Goal: Task Accomplishment & Management: Use online tool/utility

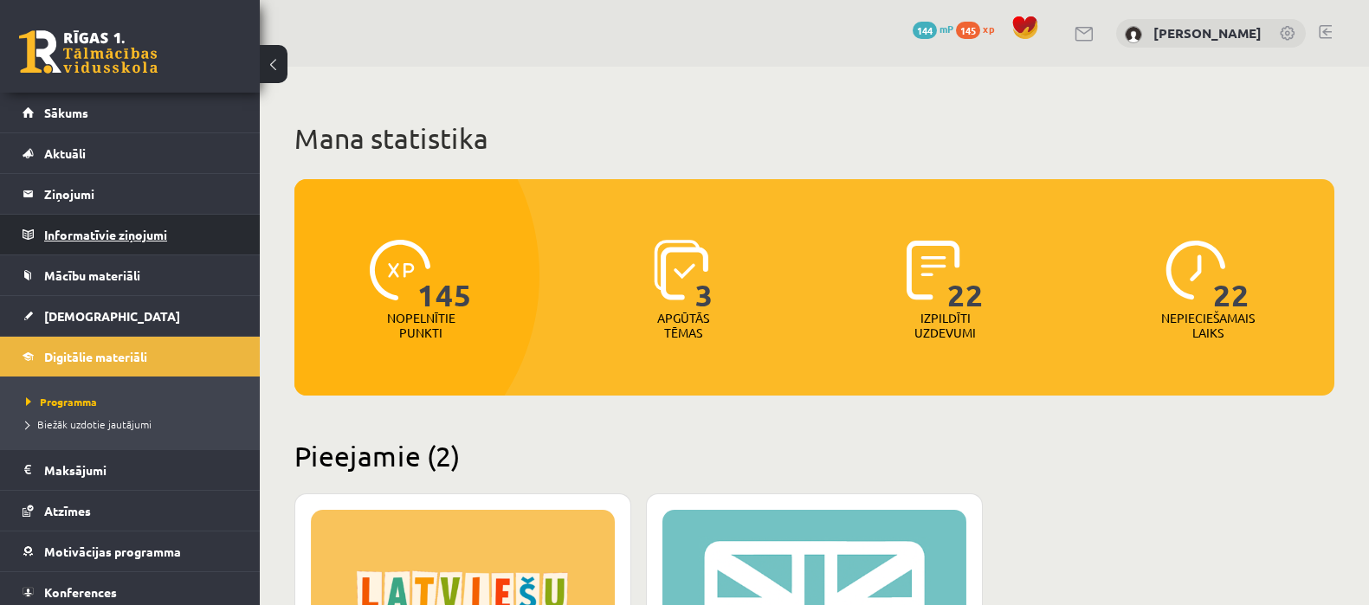
scroll to position [432, 0]
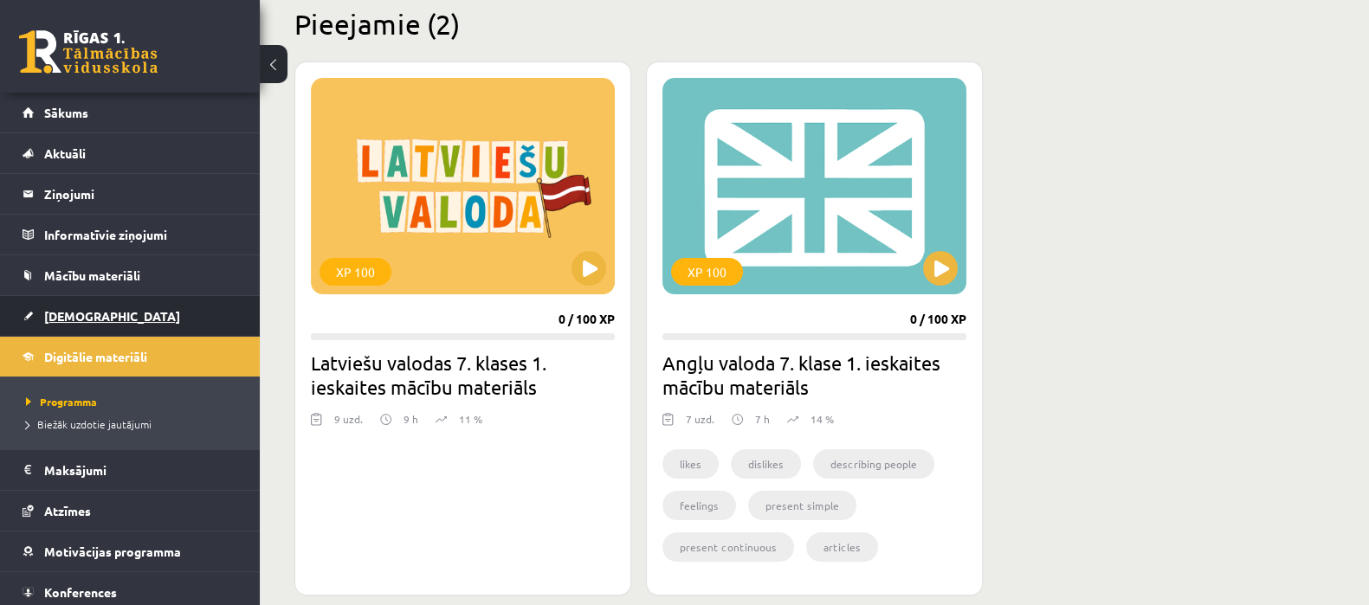
click at [56, 315] on span "[DEMOGRAPHIC_DATA]" at bounding box center [112, 316] width 136 height 16
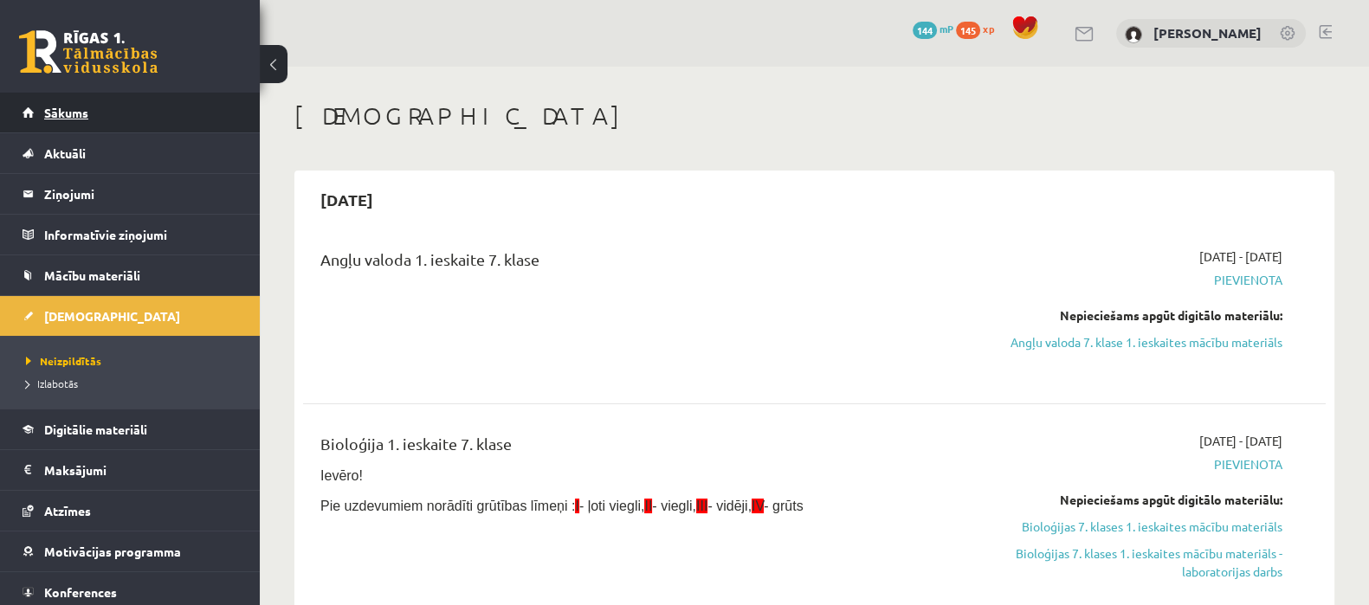
click at [100, 120] on link "Sākums" at bounding box center [131, 113] width 216 height 40
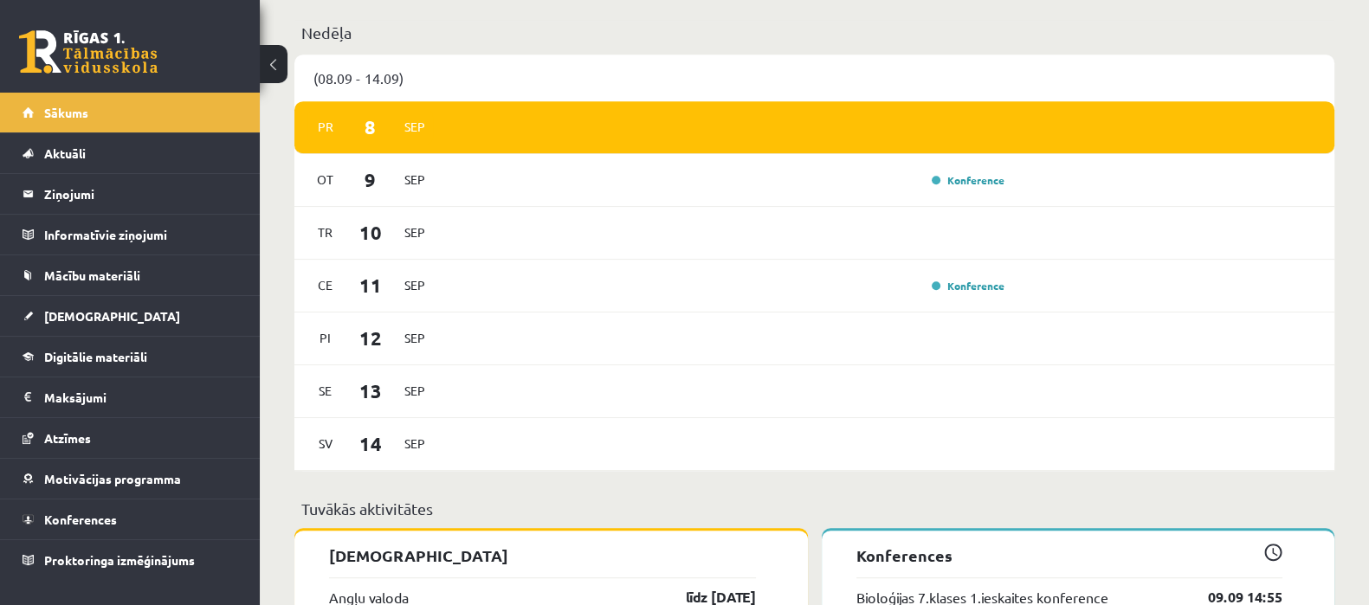
scroll to position [1248, 0]
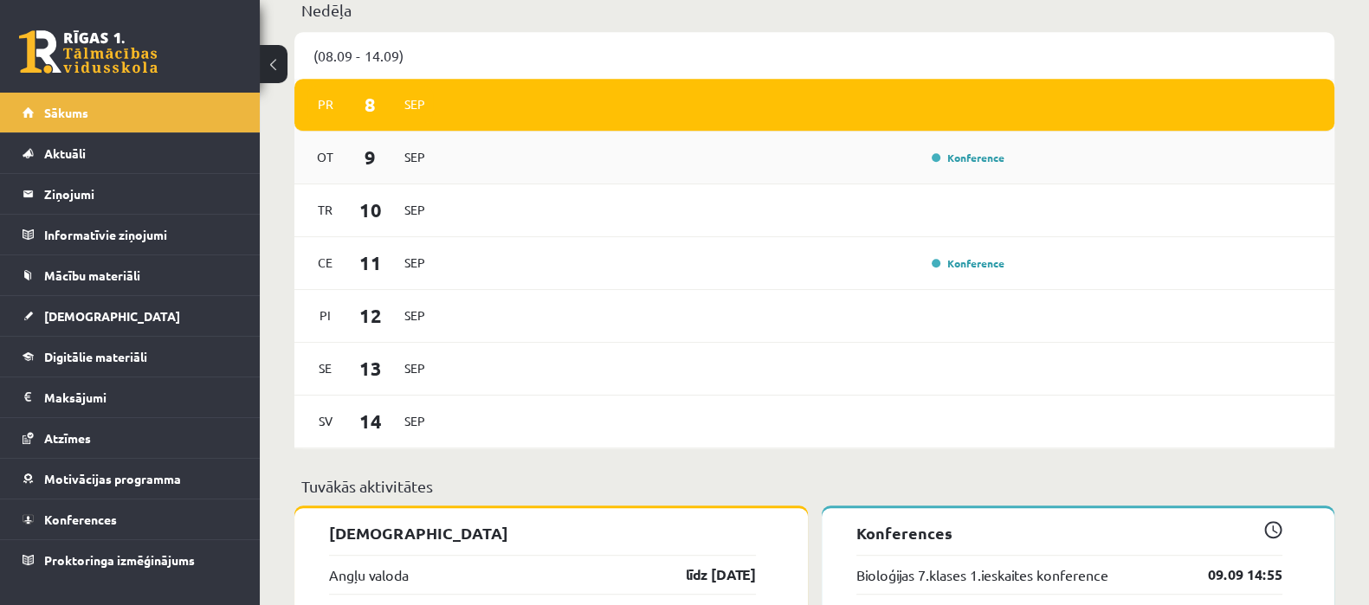
click at [849, 183] on div "Ot 9 Sep Konference" at bounding box center [814, 158] width 1040 height 53
click at [377, 171] on span "9" at bounding box center [371, 157] width 54 height 29
click at [936, 165] on link "Konference" at bounding box center [968, 158] width 73 height 14
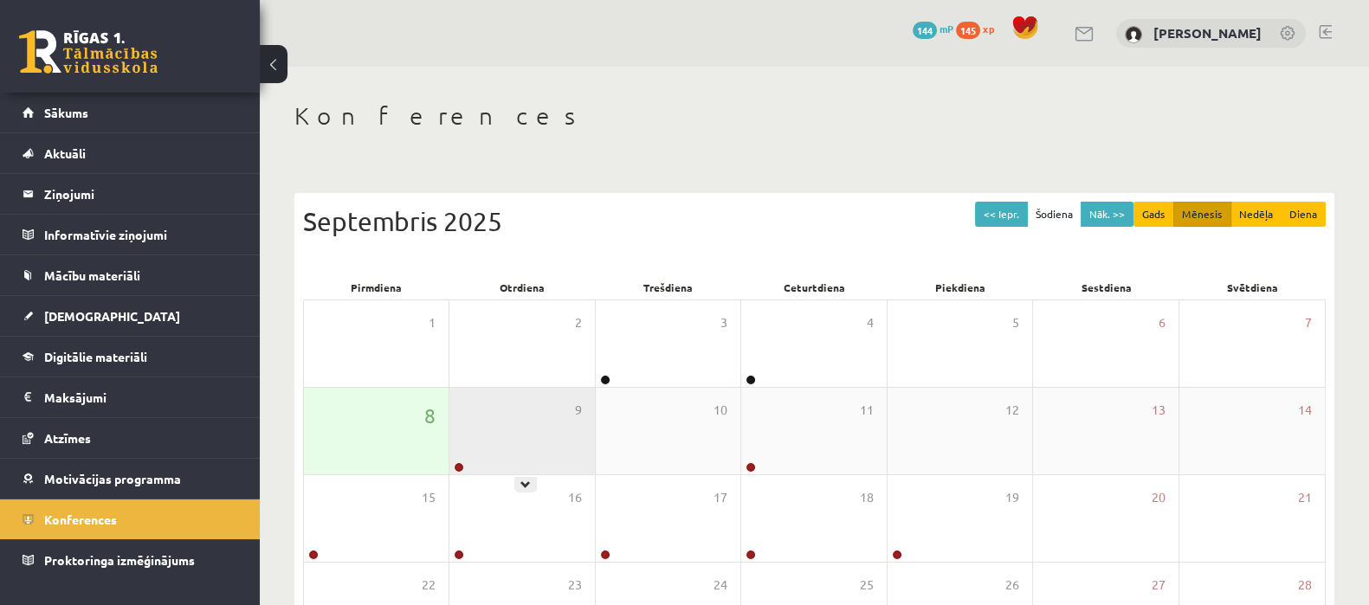
click at [502, 435] on div "9" at bounding box center [521, 431] width 145 height 87
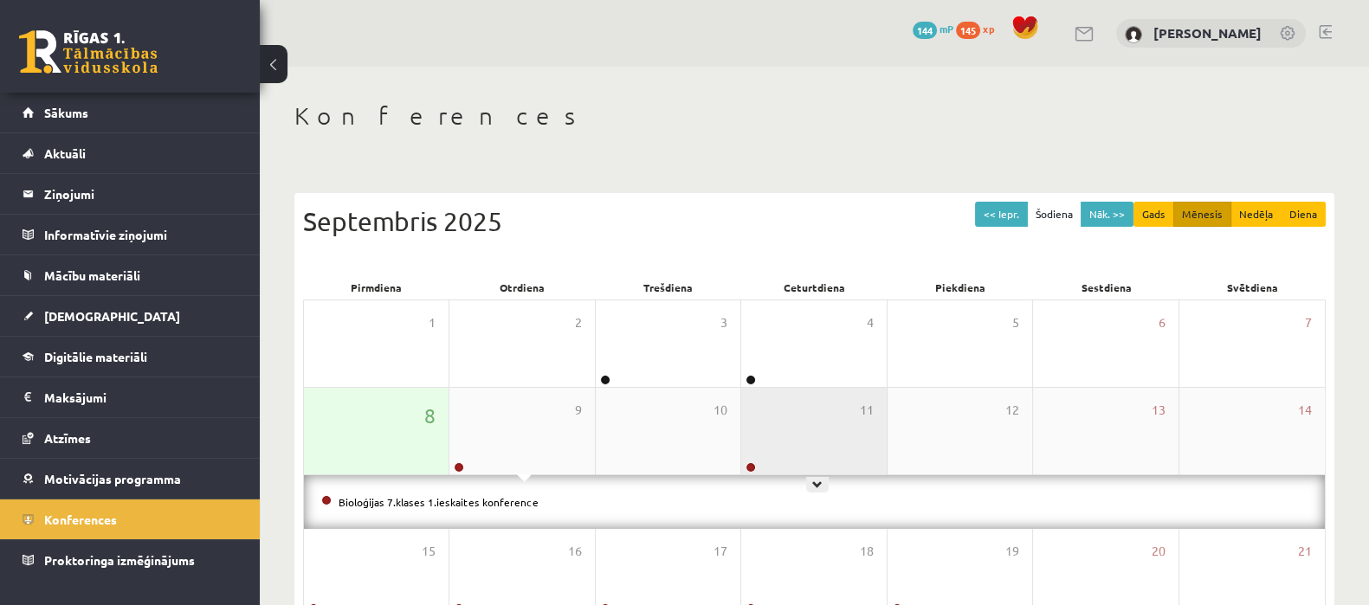
click at [762, 417] on div "11" at bounding box center [813, 431] width 145 height 87
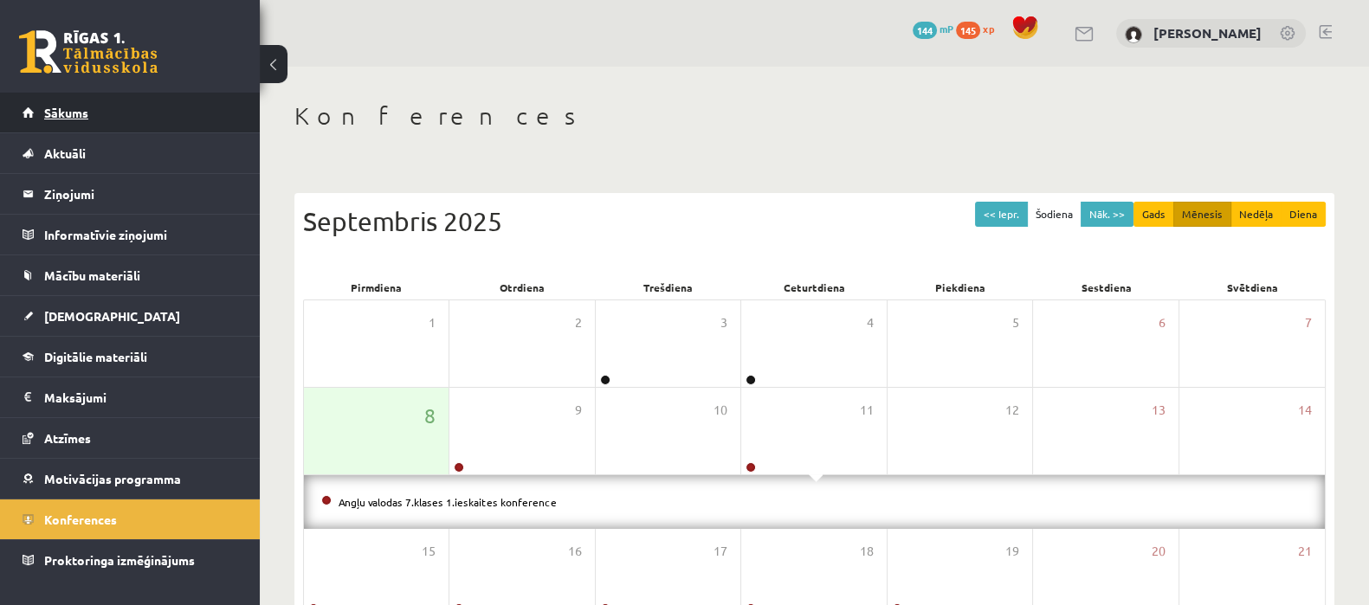
click at [66, 112] on span "Sākums" at bounding box center [66, 113] width 44 height 16
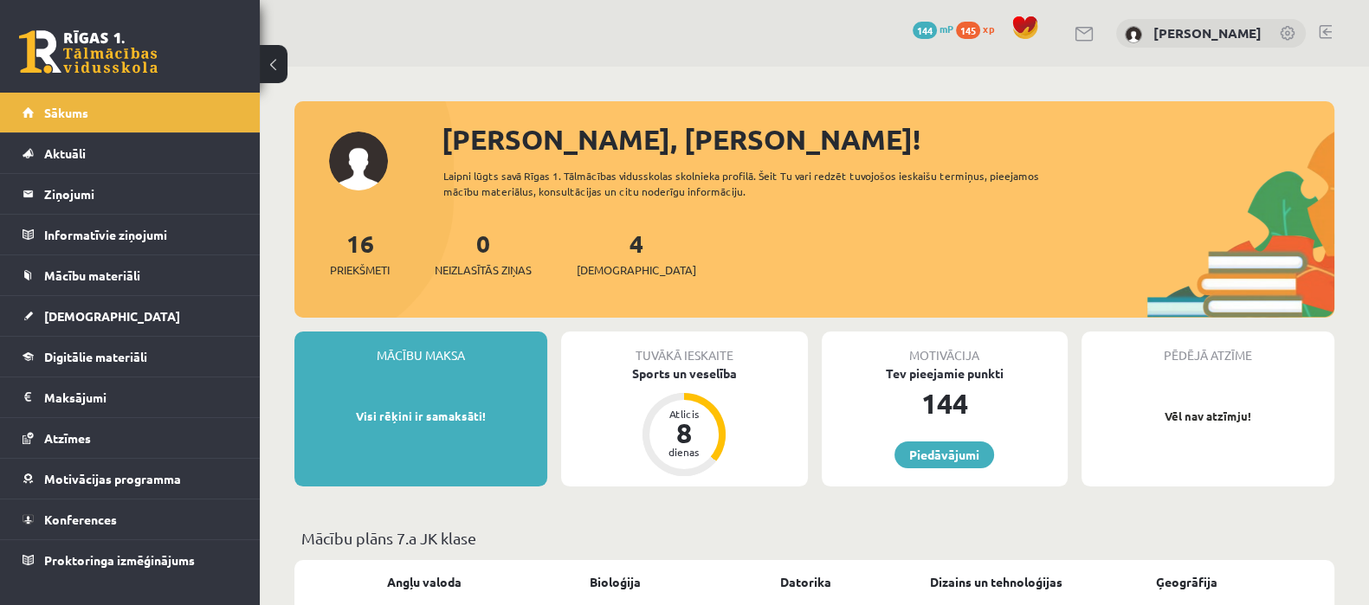
click at [980, 26] on span "145" at bounding box center [968, 30] width 24 height 17
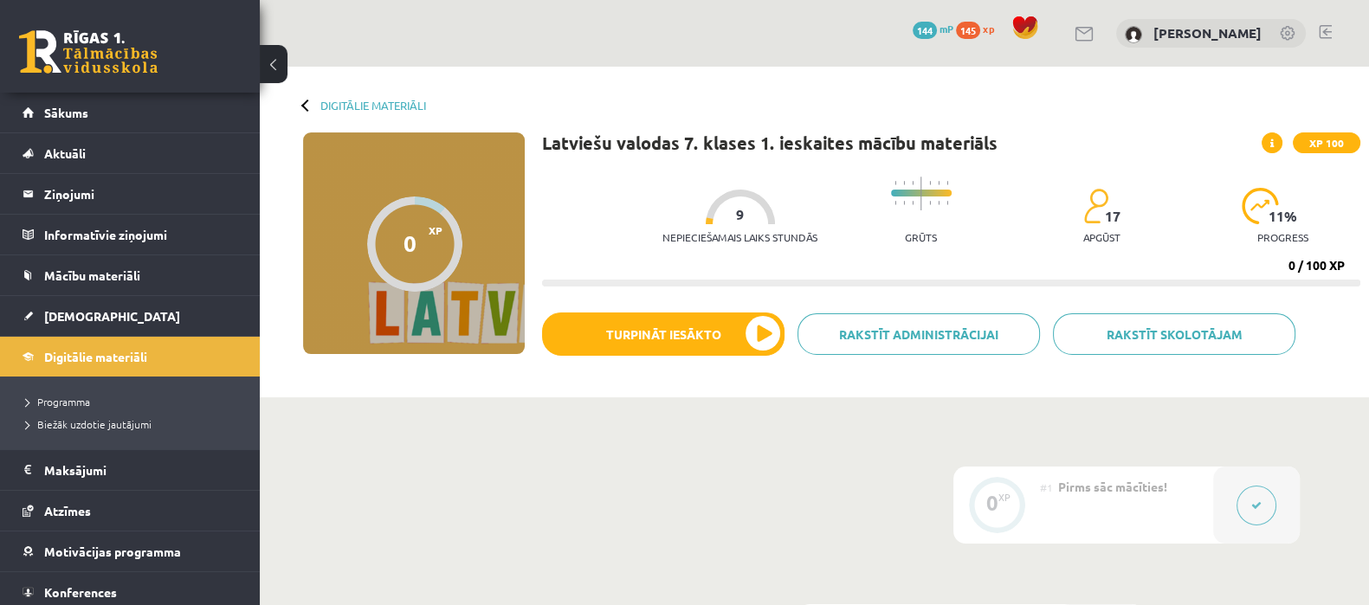
click at [343, 97] on div "Digitālie materiāli 0 XP XP 100 0 / 100 XP Latviešu valodas 7. klases 1. ieskai…" at bounding box center [814, 232] width 1109 height 331
click at [346, 102] on link "Digitālie materiāli" at bounding box center [373, 105] width 106 height 13
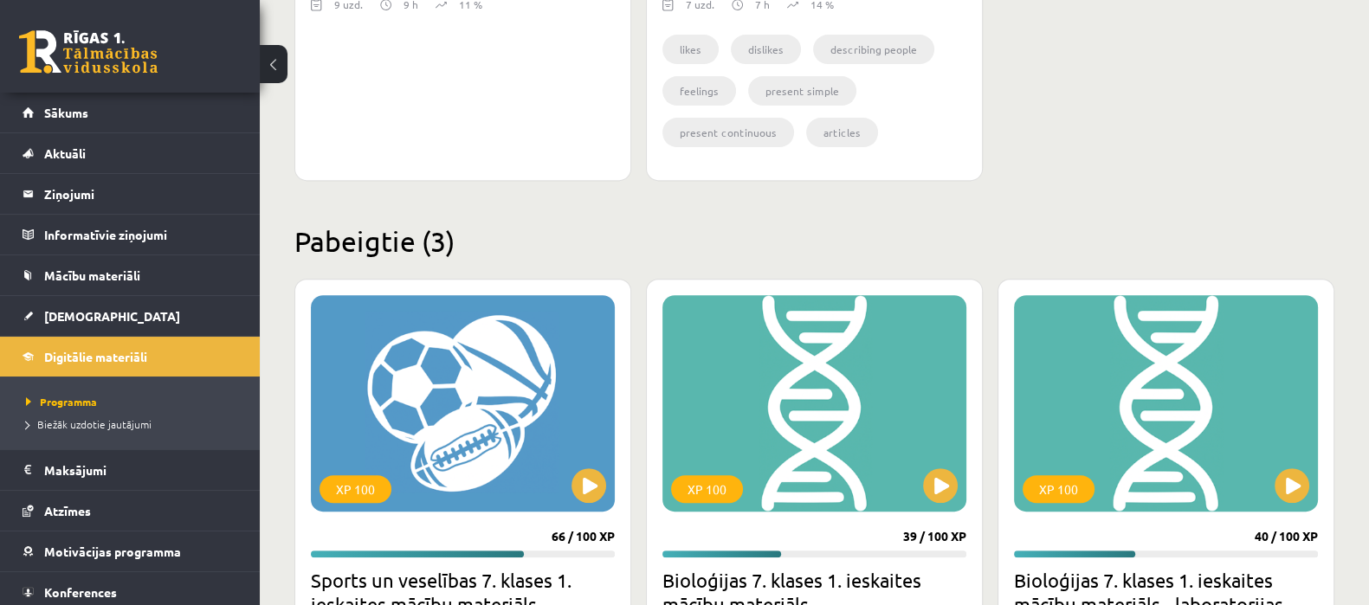
scroll to position [869, 0]
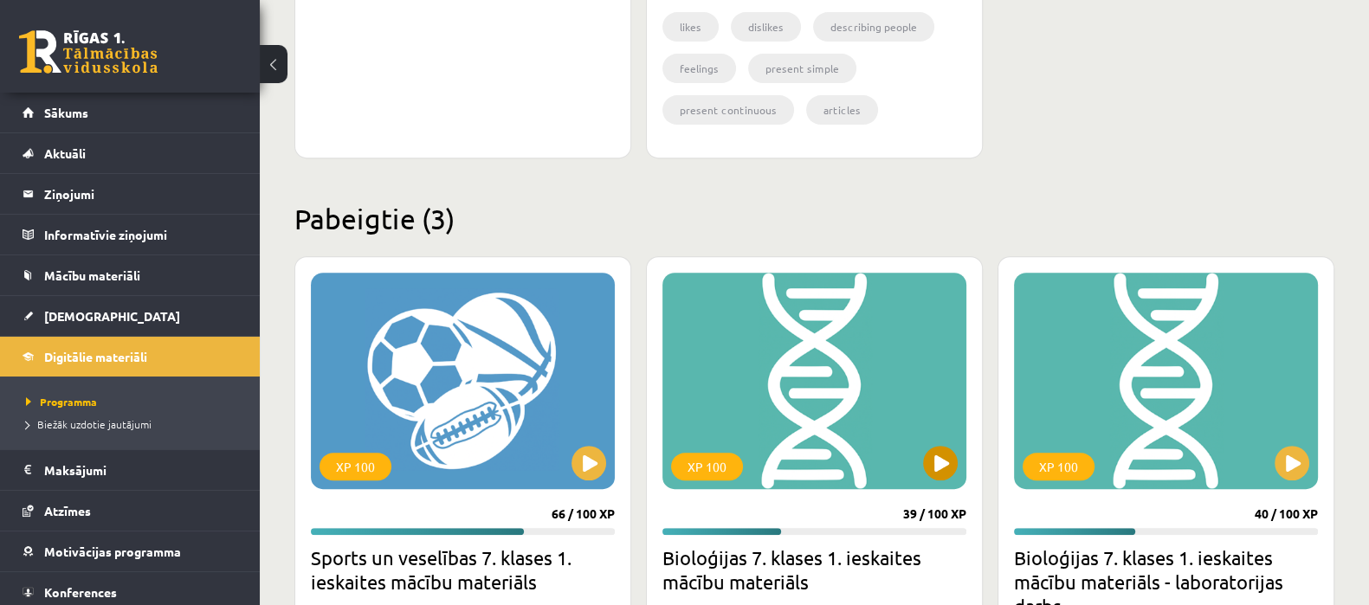
click at [914, 422] on div "XP 100" at bounding box center [814, 381] width 304 height 216
click at [919, 459] on div "XP 100" at bounding box center [814, 381] width 304 height 216
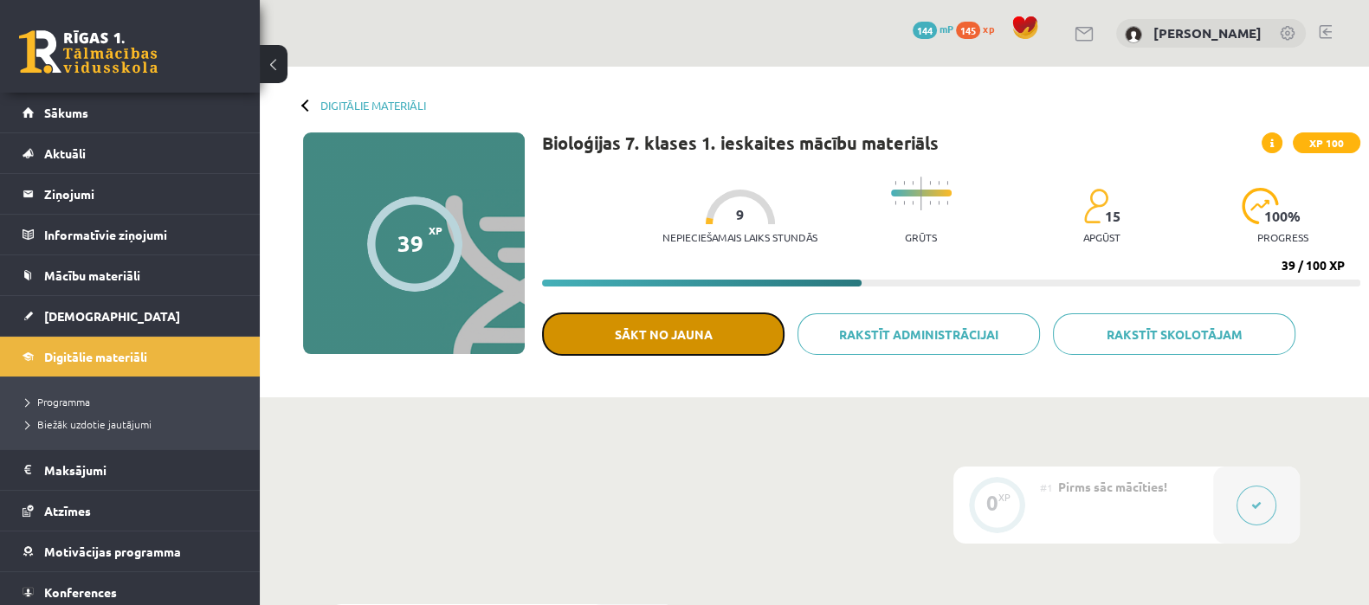
click at [660, 341] on button "Sākt no jauna" at bounding box center [663, 334] width 242 height 43
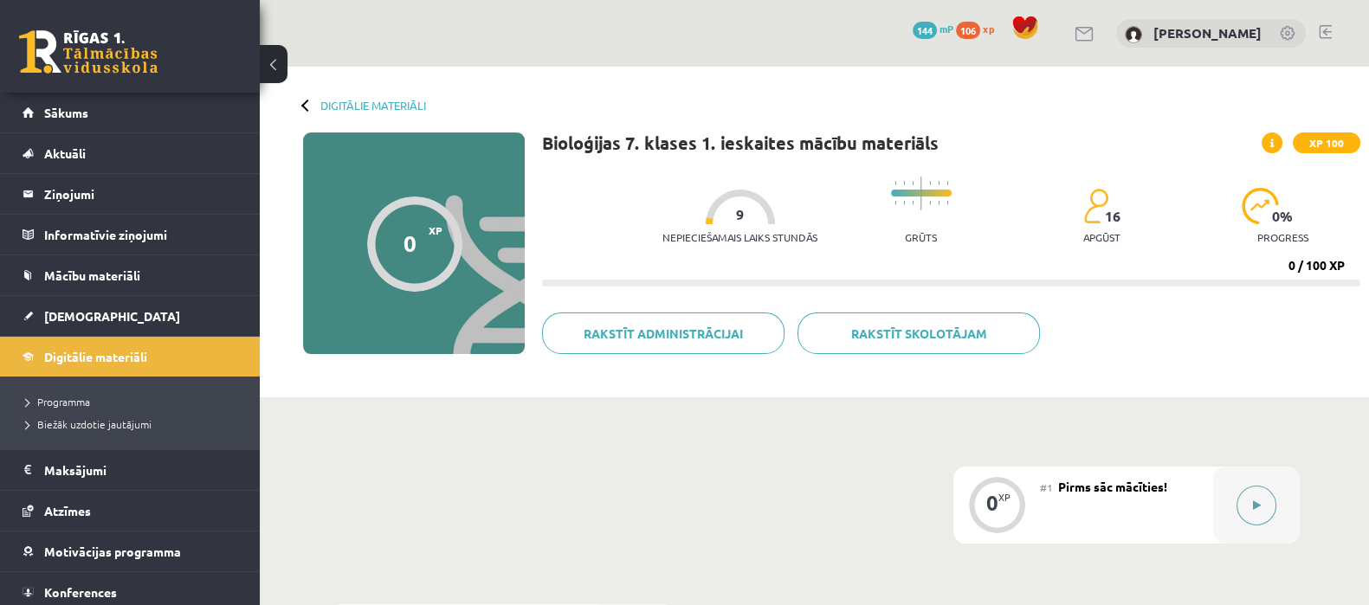
click at [1249, 511] on button at bounding box center [1257, 506] width 40 height 40
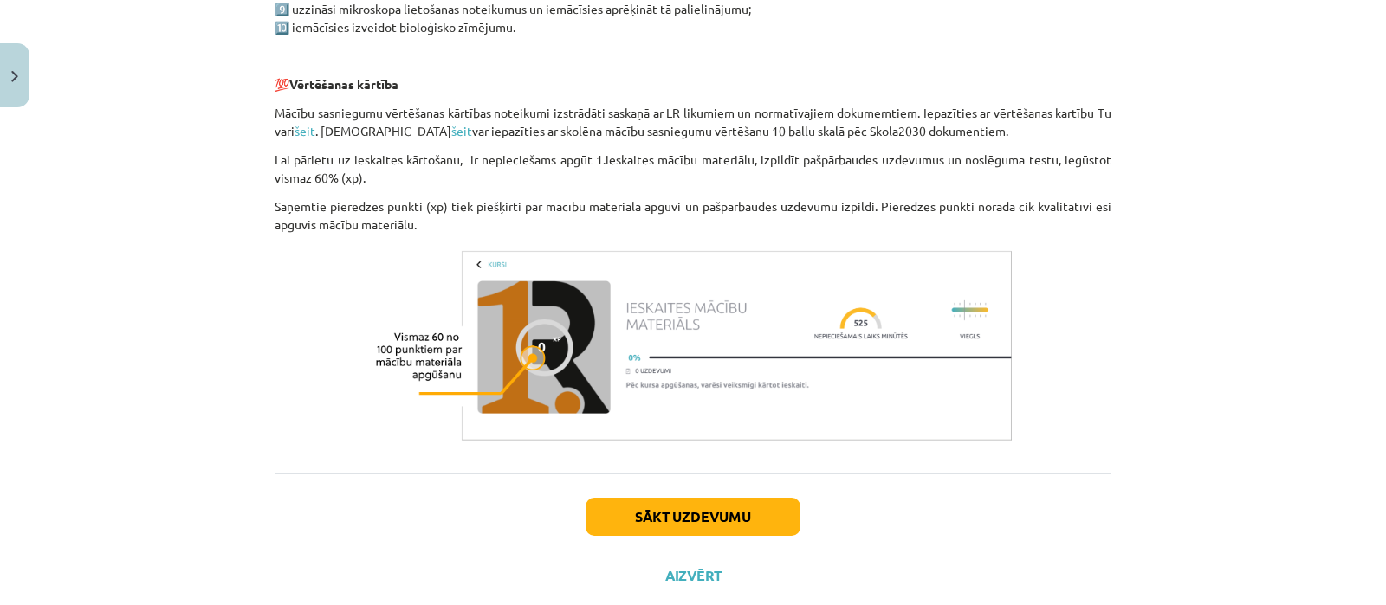
scroll to position [1286, 0]
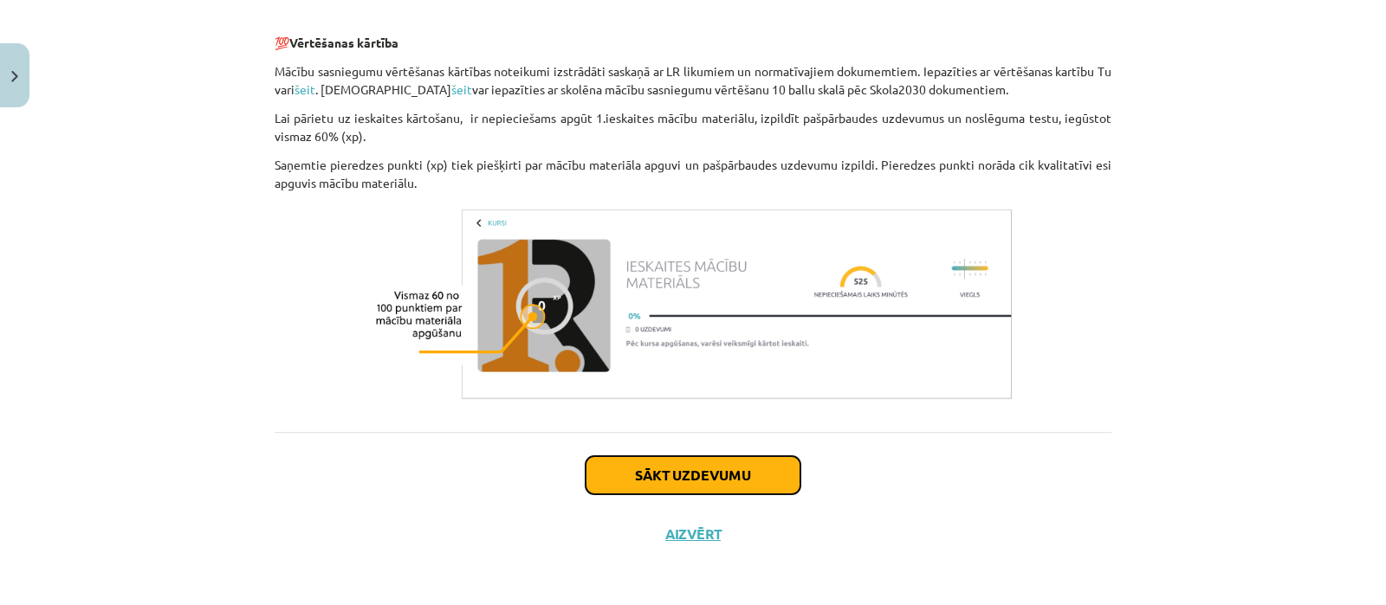
click at [658, 489] on button "Sākt uzdevumu" at bounding box center [692, 475] width 215 height 38
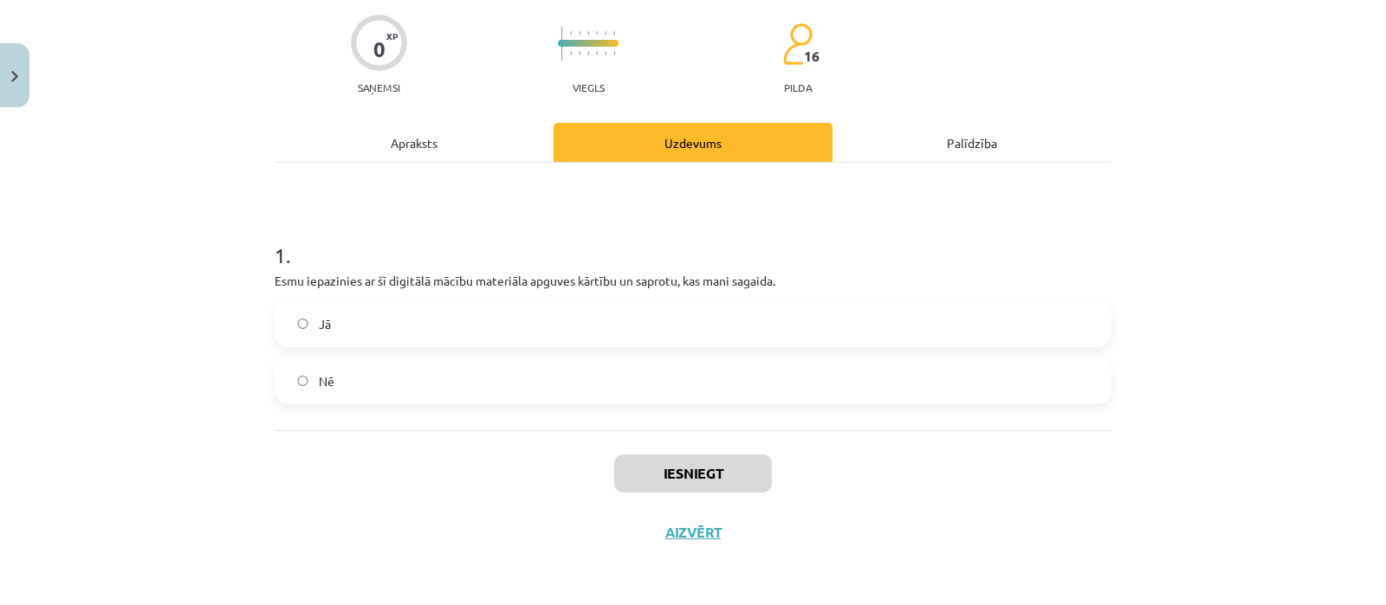
scroll to position [42, 0]
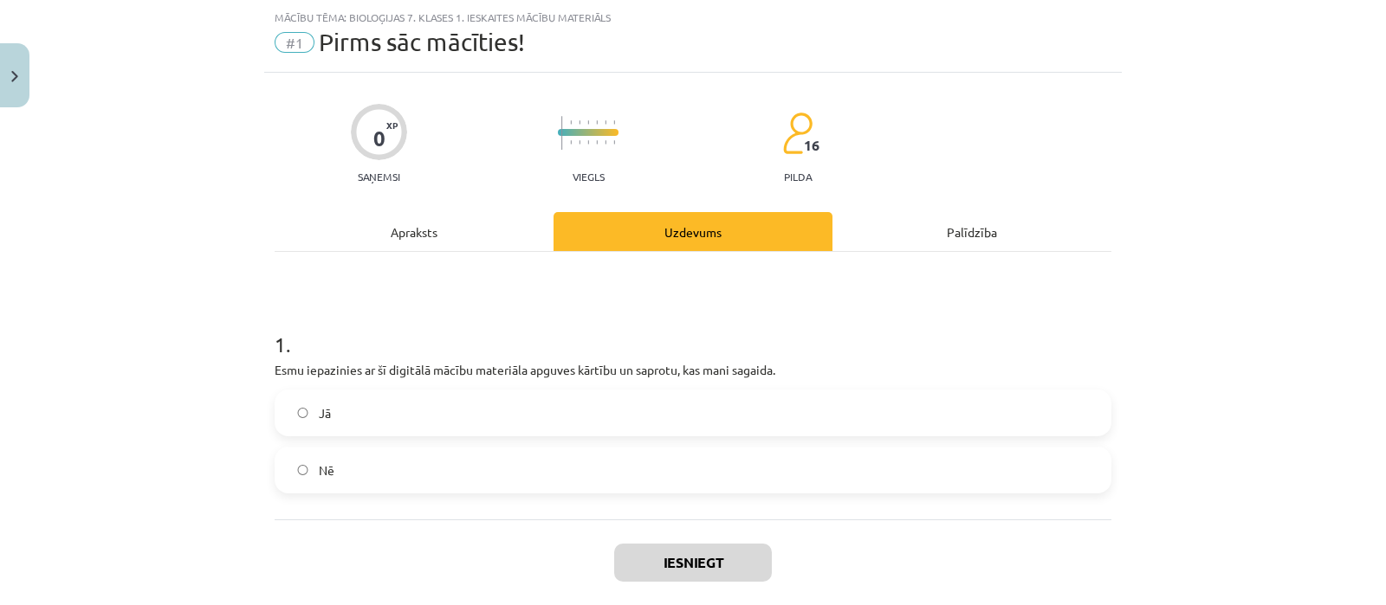
click at [460, 419] on label "Jā" at bounding box center [692, 412] width 833 height 43
click at [706, 560] on button "Iesniegt" at bounding box center [693, 563] width 158 height 38
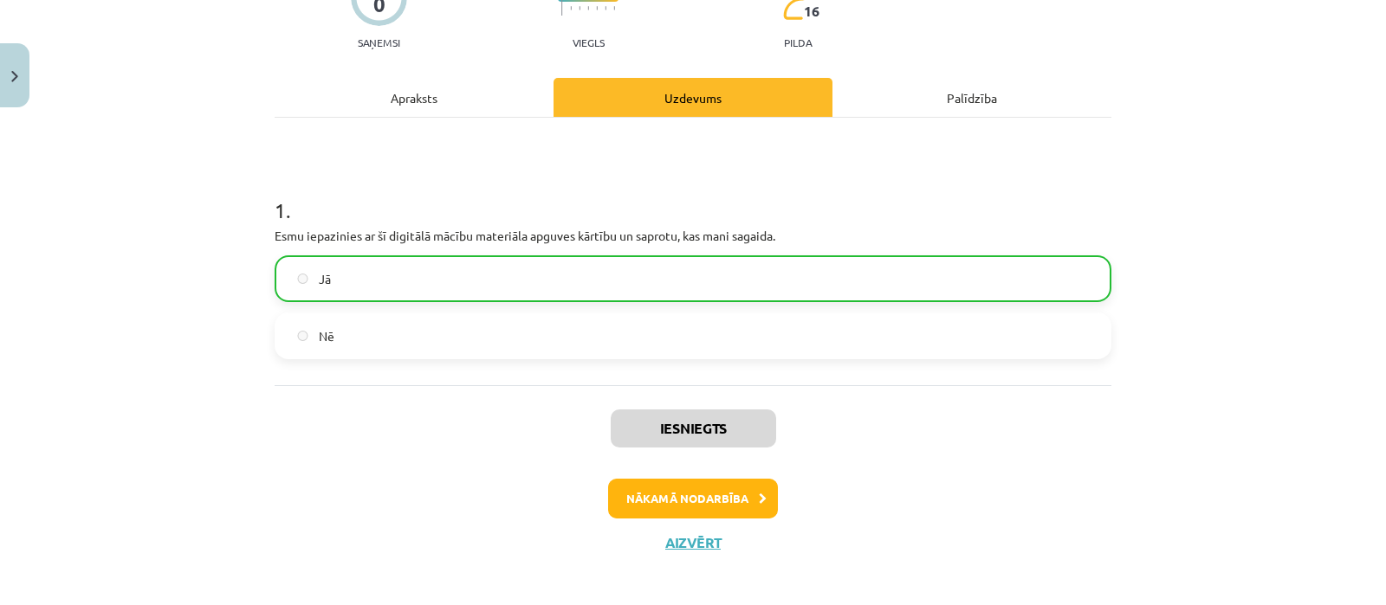
scroll to position [177, 0]
click at [744, 501] on button "Nākamā nodarbība" at bounding box center [693, 499] width 170 height 40
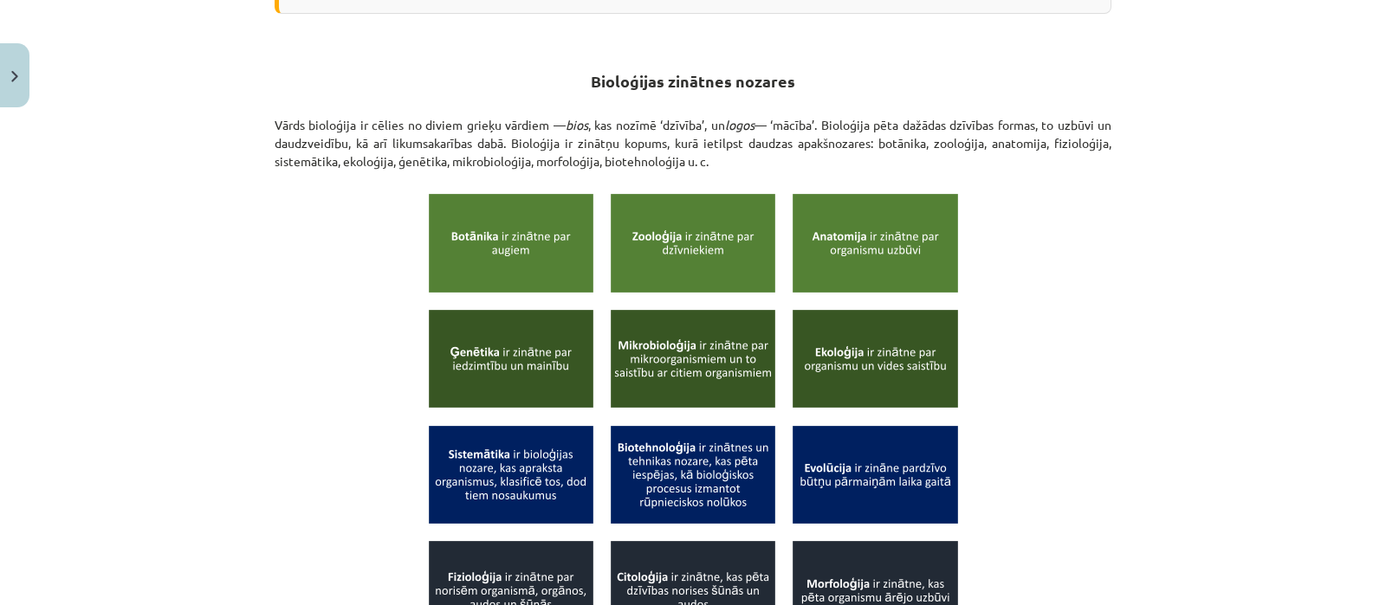
scroll to position [578, 0]
